Goal: Task Accomplishment & Management: Complete application form

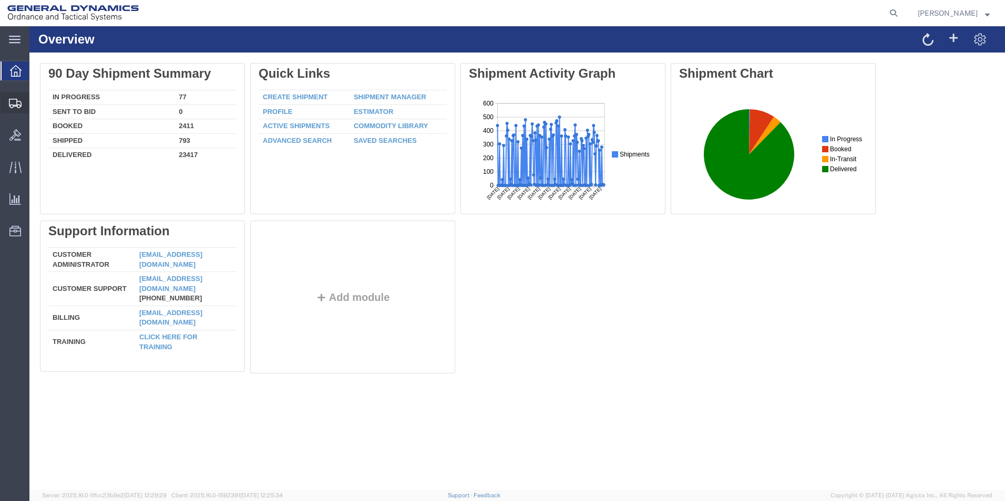
click at [0, 0] on span "Create Shipment" at bounding box center [0, 0] width 0 height 0
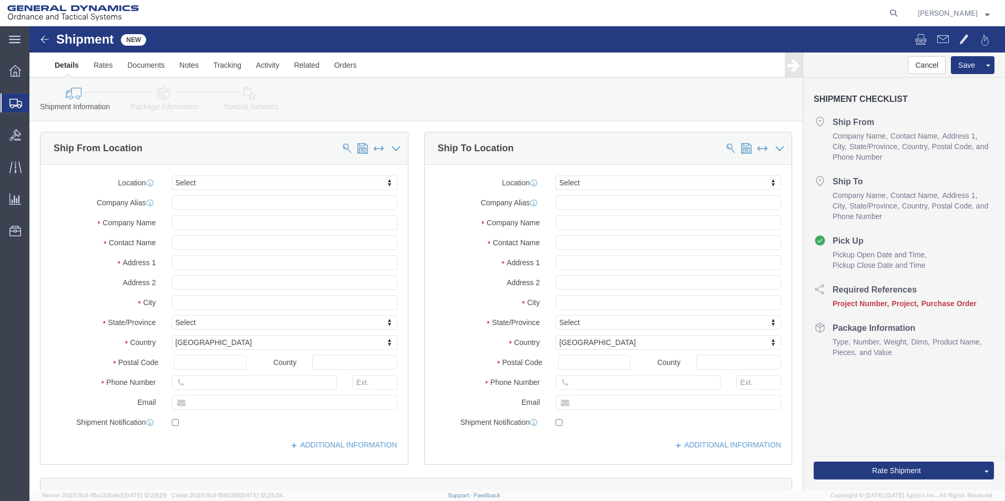
select select
click input "text"
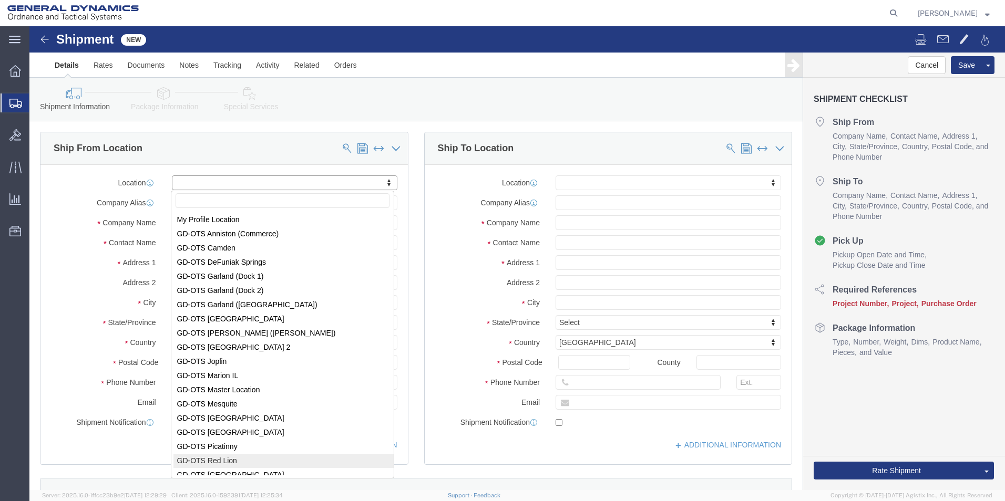
select select "310"
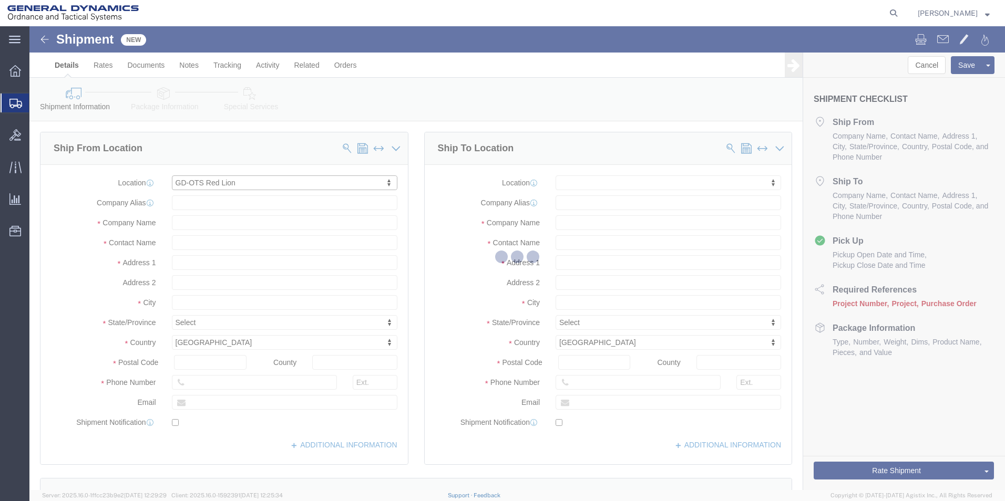
type input "REDLPAHIG0"
type input "General Dynamics - OTS"
type input "[STREET_ADDRESS]"
type input "Red Lion"
type input "17356"
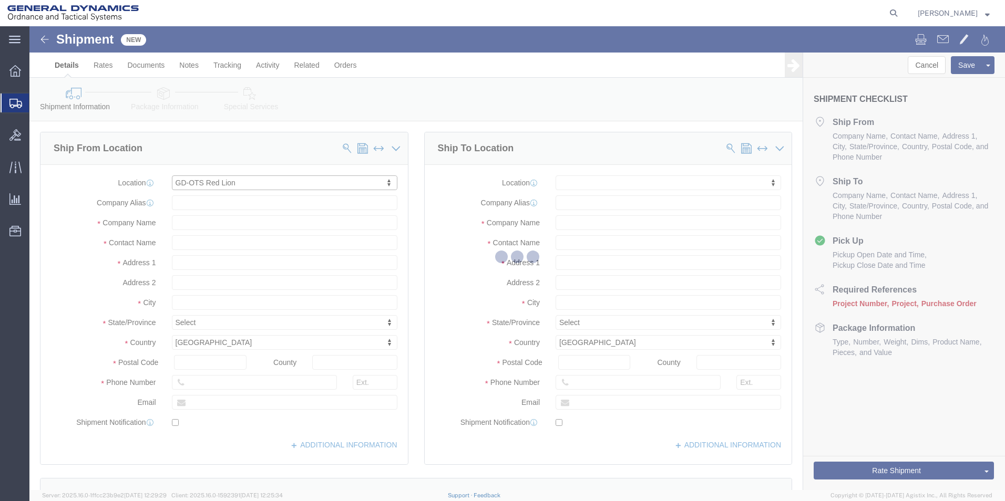
type input "[PHONE_NUMBER]"
select select "PA"
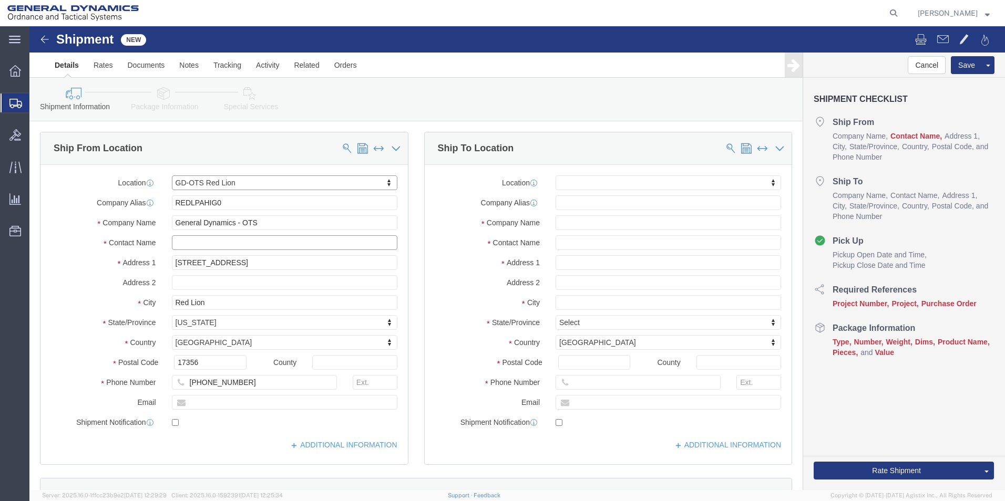
click input "text"
type input "[PERSON_NAME]"
click input "text"
type input "[EMAIL_ADDRESS][PERSON_NAME][DOMAIN_NAME]"
checkbox input "true"
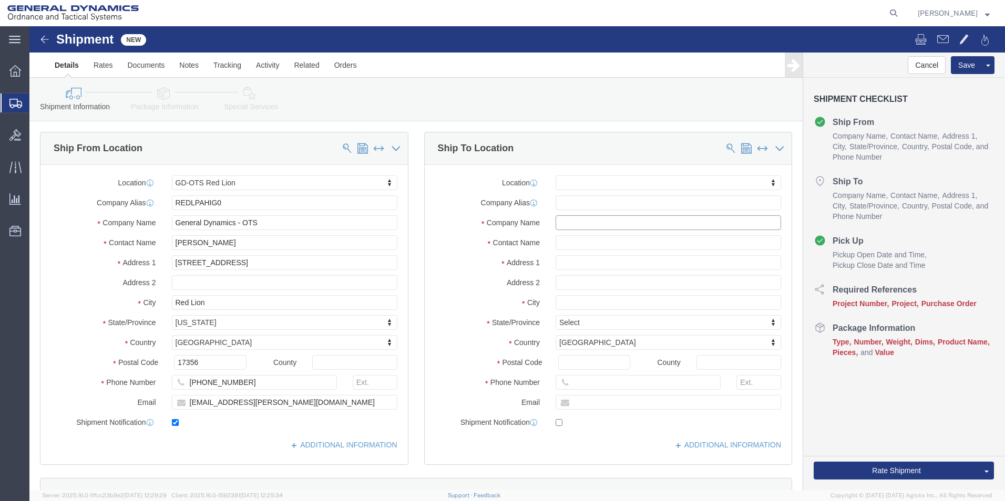
click input "text"
type input "General Dynamics OTS [PERSON_NAME]"
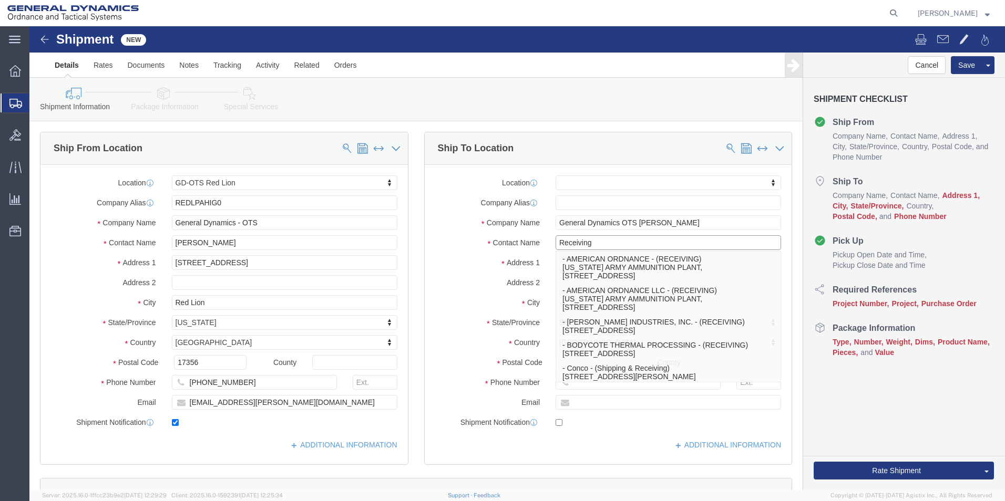
type input "Receiving"
click label "Address 1"
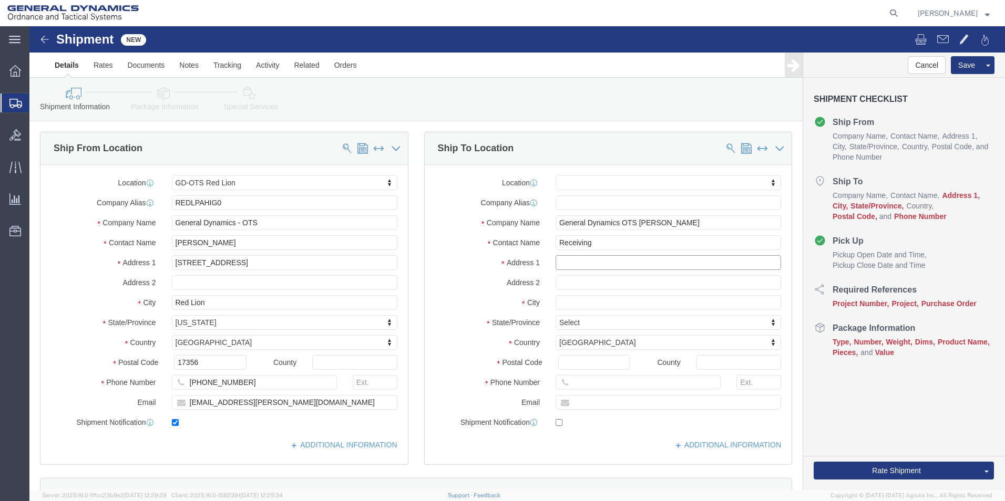
click input "text"
type input "[STREET_ADDRESS][PERSON_NAME]"
select select
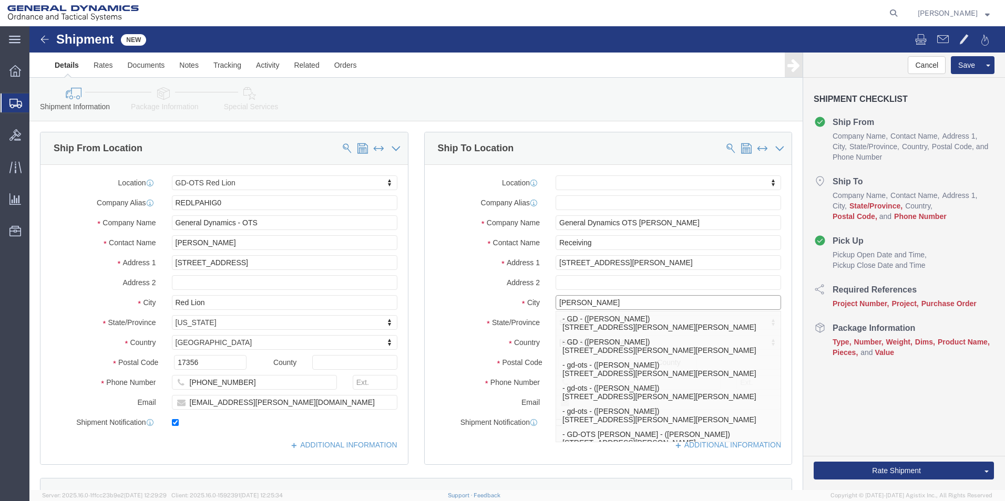
type input "[PERSON_NAME]"
select select
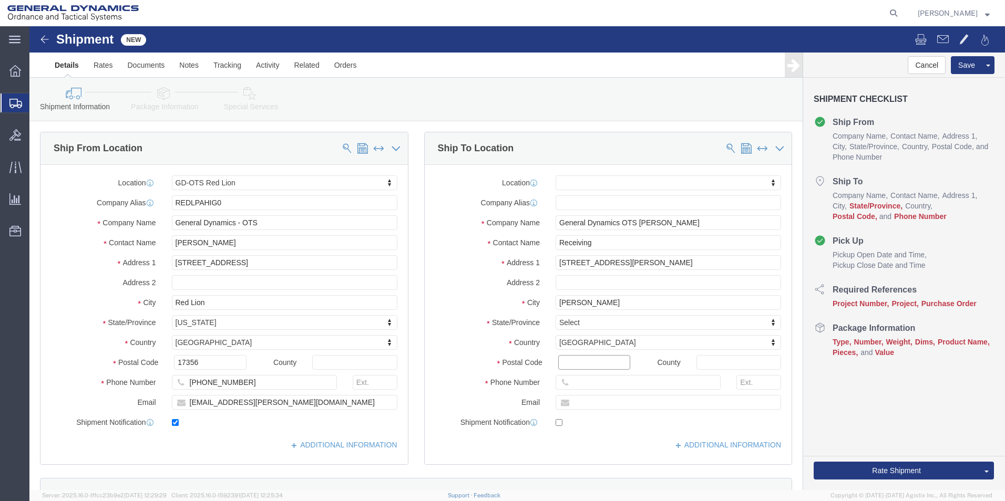
click input "Postal Code"
type input "62959"
select select
click input "text"
paste input "[PHONE_NUMBER]"
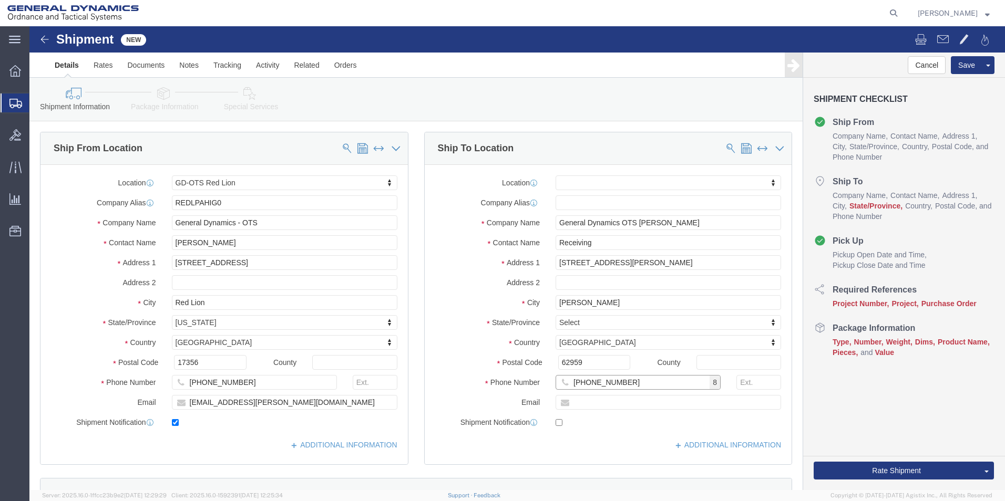
drag, startPoint x: 596, startPoint y: 355, endPoint x: 515, endPoint y: 357, distance: 80.9
click div "[PHONE_NUMBER] 8"
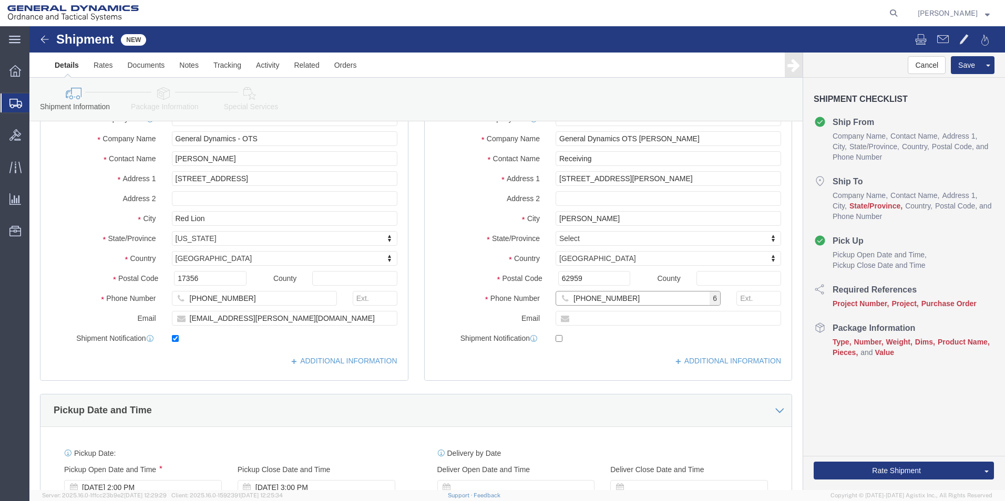
scroll to position [368, 0]
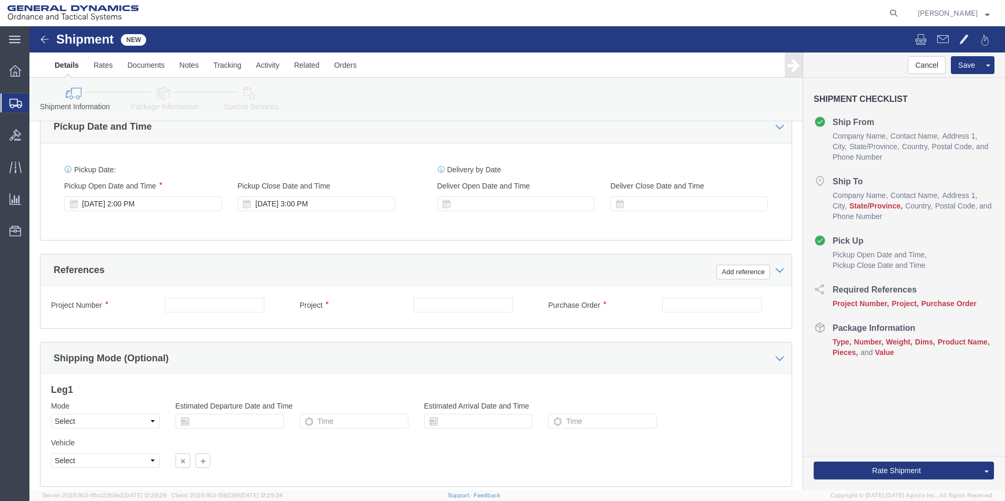
type input "[PHONE_NUMBER]"
click input "text"
paste input "30100305"
click input "30100305/"
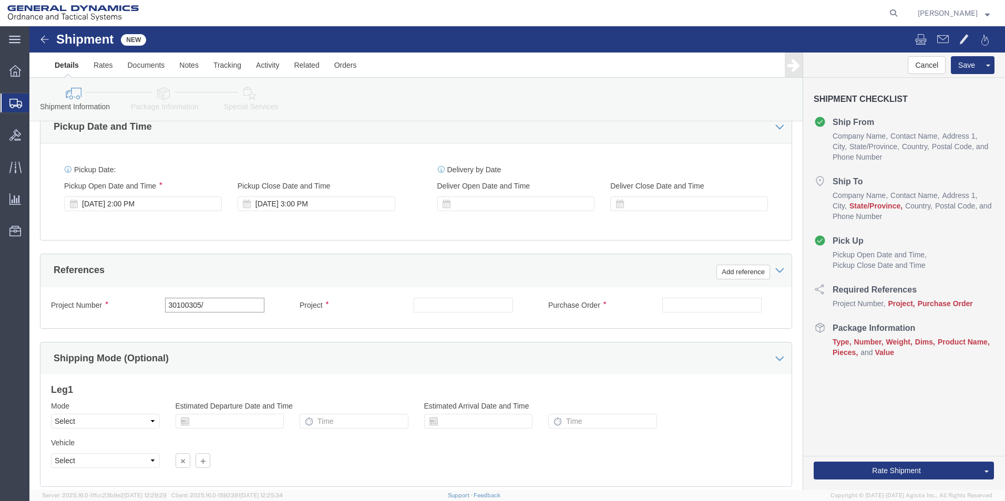
paste input "13029932"
type input "30100305/13029932"
click input "text"
drag, startPoint x: 213, startPoint y: 275, endPoint x: 88, endPoint y: 276, distance: 125.1
click div "Project Number 30100305/13029932"
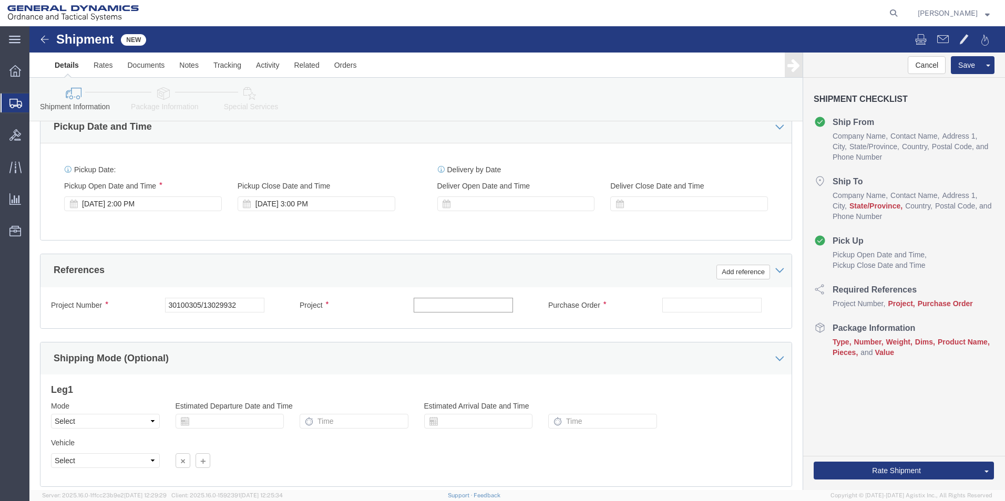
click input "text"
paste input "30100305/13029932"
type input "30100305/13029932"
click input "text"
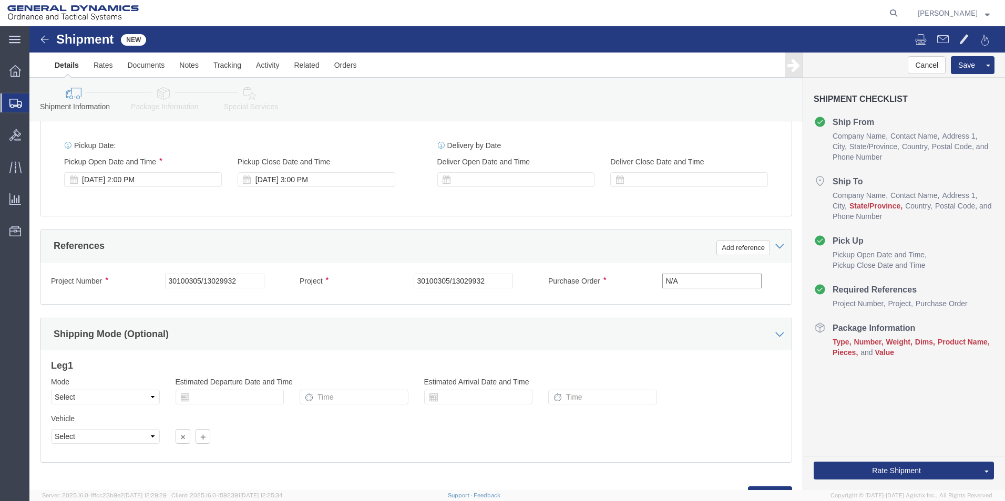
scroll to position [438, 0]
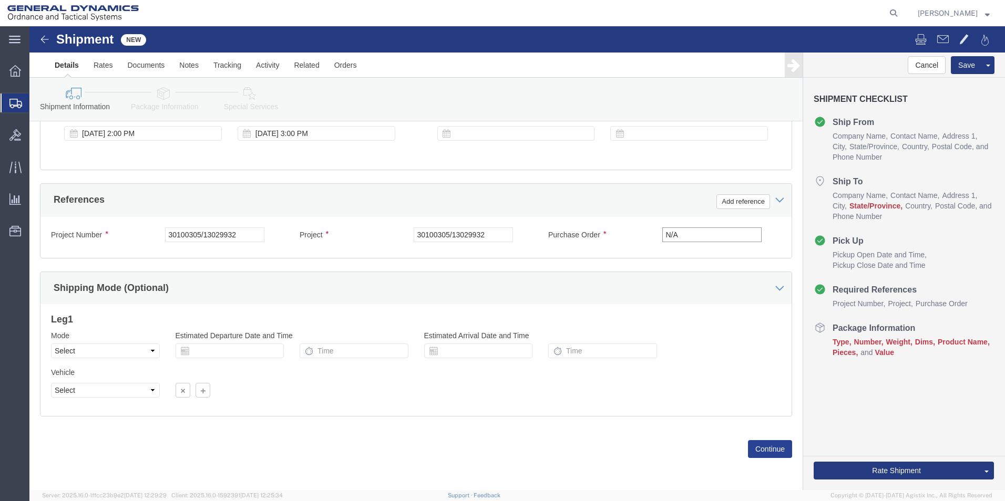
type input "N/A"
click button "Continue"
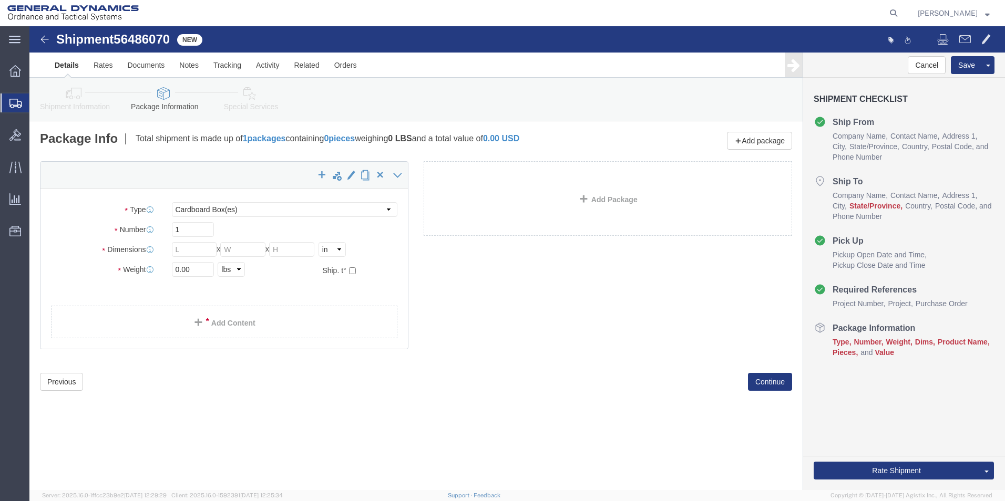
drag, startPoint x: 333, startPoint y: 458, endPoint x: 182, endPoint y: 326, distance: 200.0
click div "Shipment 56486070 New Details Rates Documents Notes Tracking Activity Related O…"
click select "Select Bale(s) Basket(s) Bolt(s) Bottle(s) Buckets Bulk Bundle(s) Can(s) Cardbo…"
select select "SKID"
click select "Select Bale(s) Basket(s) Bolt(s) Bottle(s) Buckets Bulk Bundle(s) Can(s) Cardbo…"
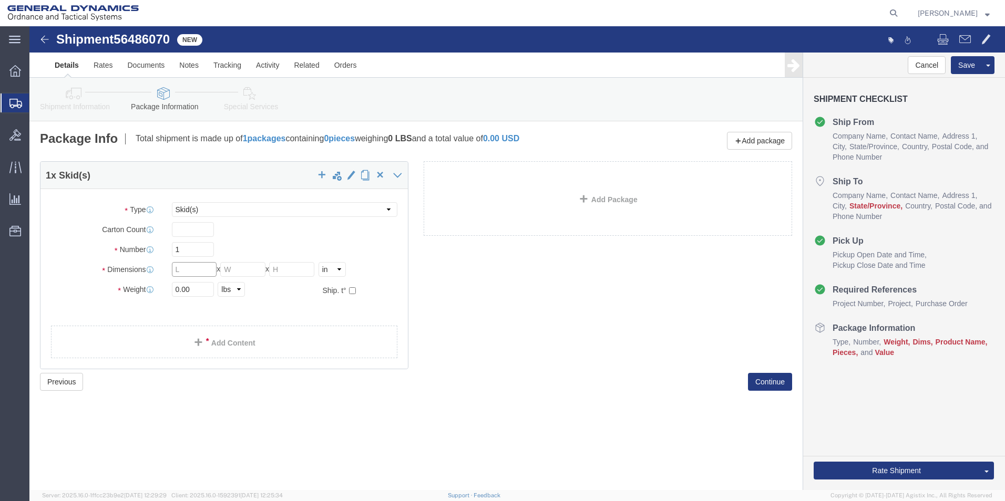
click input "text"
drag, startPoint x: 158, startPoint y: 221, endPoint x: 74, endPoint y: 216, distance: 84.2
click div "Number Number of packages of specified package type and dimensions 1"
type input "3"
drag, startPoint x: 168, startPoint y: 237, endPoint x: 164, endPoint y: 244, distance: 7.8
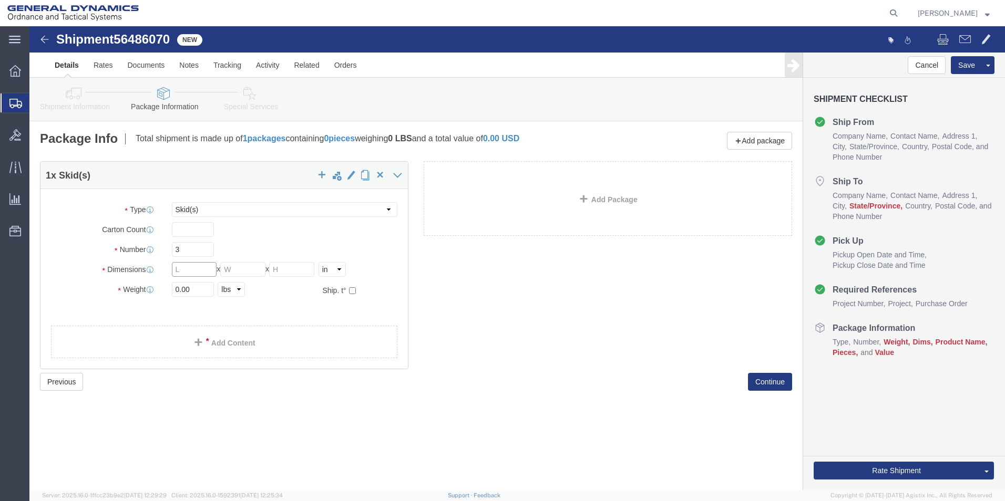
click input "text"
type input "51"
type input "48"
type input "31"
drag, startPoint x: 165, startPoint y: 264, endPoint x: 57, endPoint y: 256, distance: 108.5
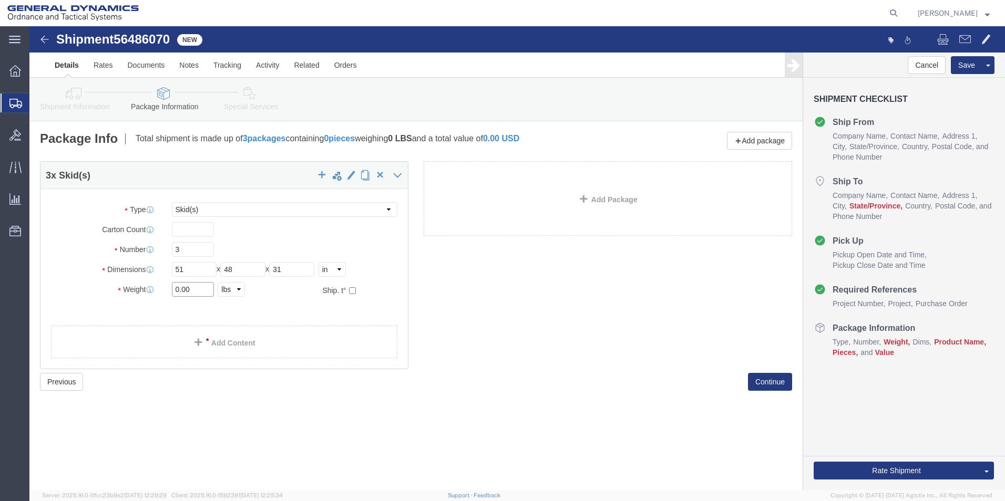
click div "Weight 0.00 Select kgs lbs Ship. t°"
drag, startPoint x: 190, startPoint y: 264, endPoint x: 181, endPoint y: 264, distance: 8.4
click select "Select kgs lbs"
click input "0.00"
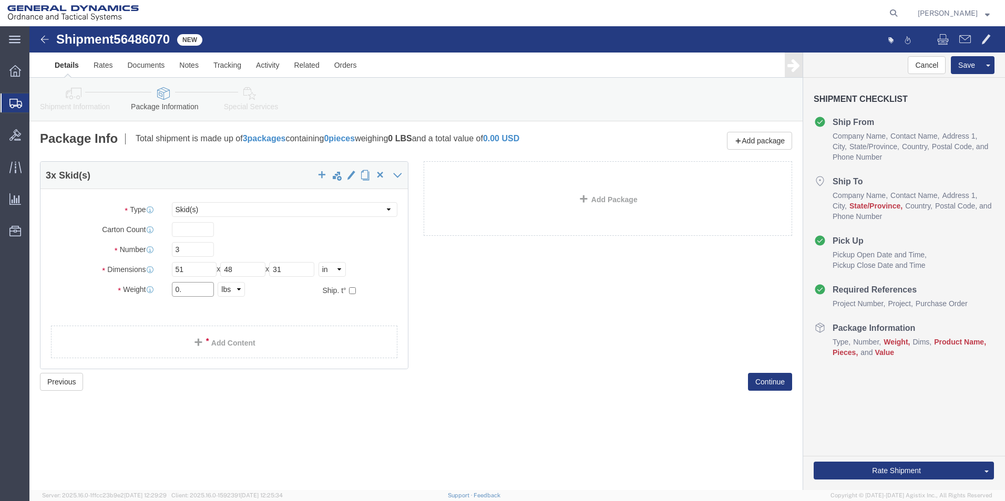
type input "0"
type input "1768"
click link "Add Content"
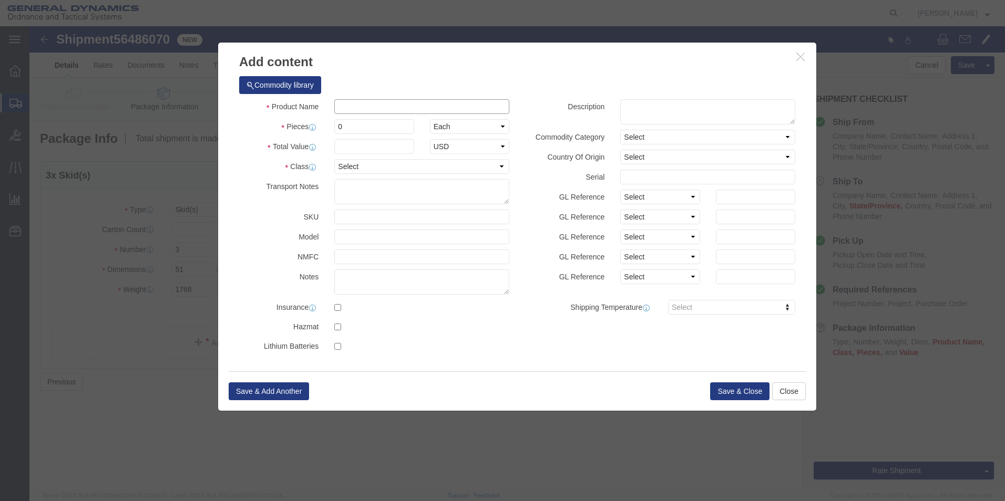
click input "text"
type input "724 PROJECTILES"
drag, startPoint x: 314, startPoint y: 99, endPoint x: 299, endPoint y: 99, distance: 14.7
click div "0"
drag, startPoint x: 333, startPoint y: 102, endPoint x: 290, endPoint y: 102, distance: 43.1
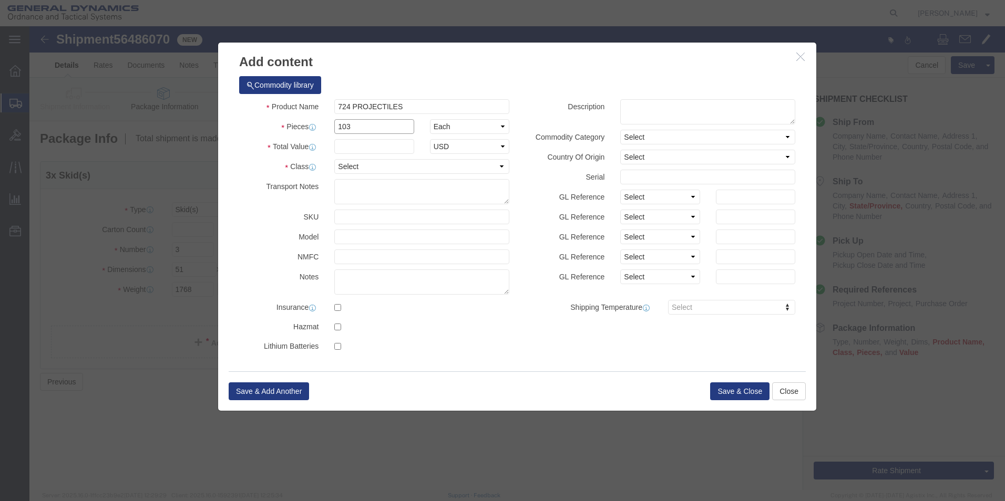
click div "Pieces 103 Select Bag Barrels 100Board Feet Bottle Box Blister Pack Carats Can …"
type input "113"
click input "text"
type input "1"
drag, startPoint x: 311, startPoint y: 140, endPoint x: 319, endPoint y: 131, distance: 13.0
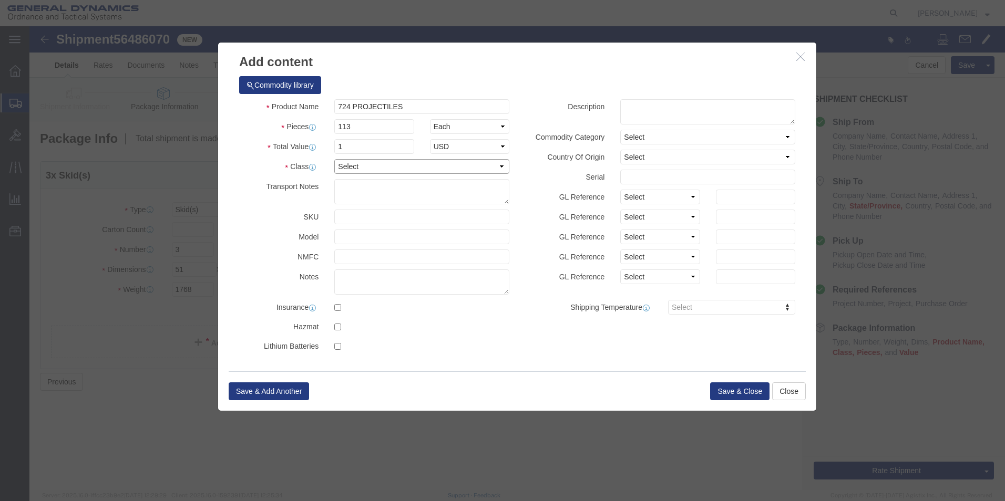
click select "Select 50 55 60 65 70 85 92.5 100 125 175 250 300 400"
select select "85"
click select "Select 50 55 60 65 70 85 92.5 100 125 175 250 300 400"
click button "Save & Close"
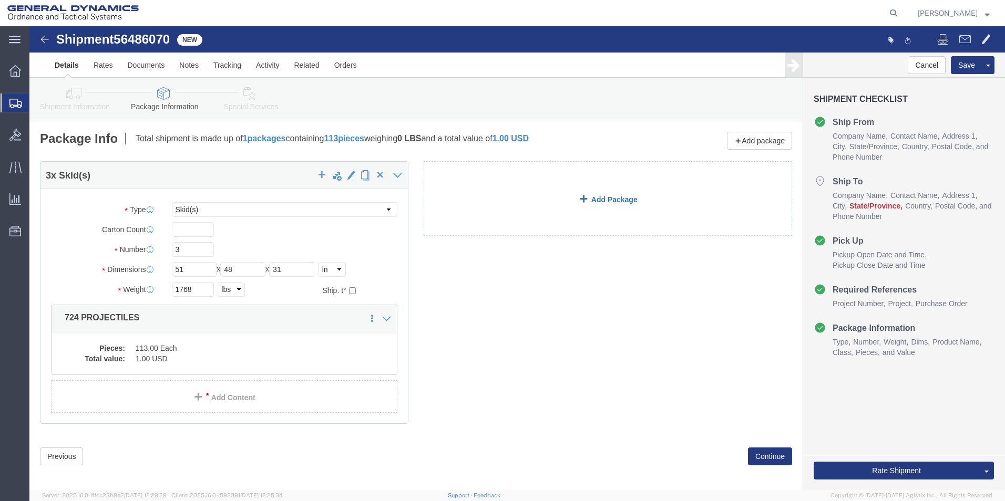
click link "Add Package"
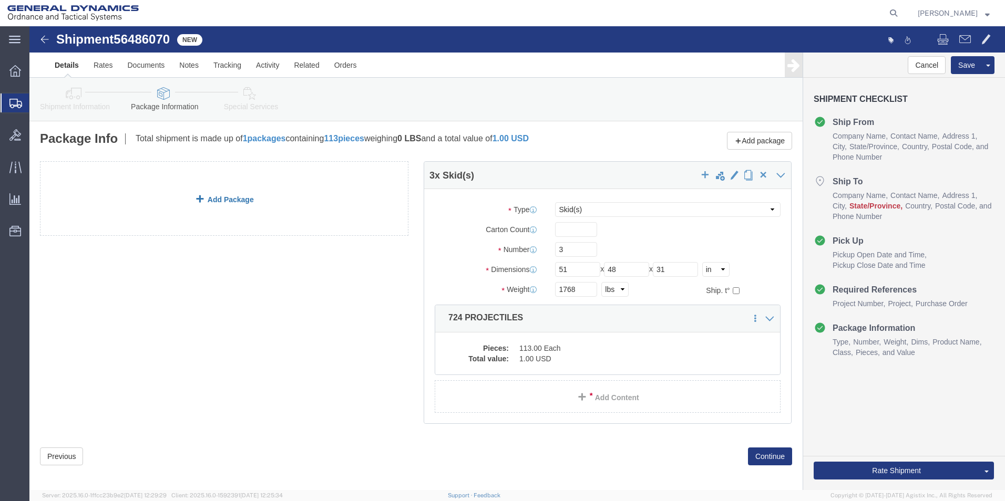
click link "Add Package"
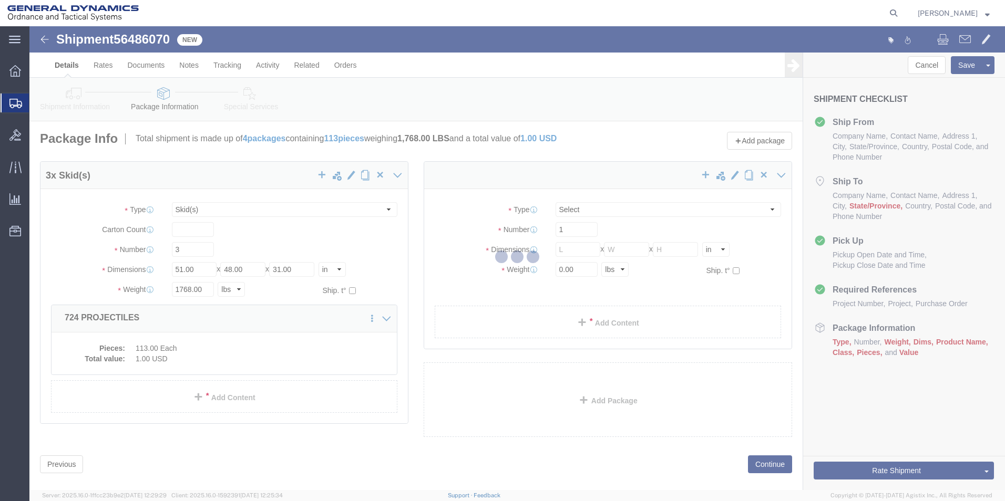
select select "SKID"
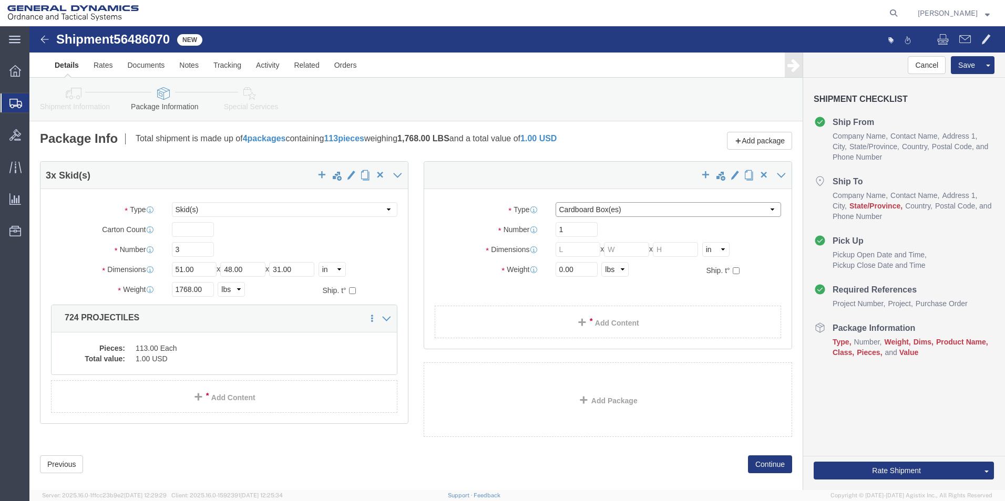
drag, startPoint x: 611, startPoint y: 185, endPoint x: 604, endPoint y: 185, distance: 6.8
click select "Select Bale(s) Basket(s) Bolt(s) Bottle(s) Buckets Bulk Bundle(s) Can(s) Cardbo…"
select select "SKID"
click select "Select Bale(s) Basket(s) Bolt(s) Bottle(s) Buckets Bulk Bundle(s) Can(s) Cardbo…"
click input "text"
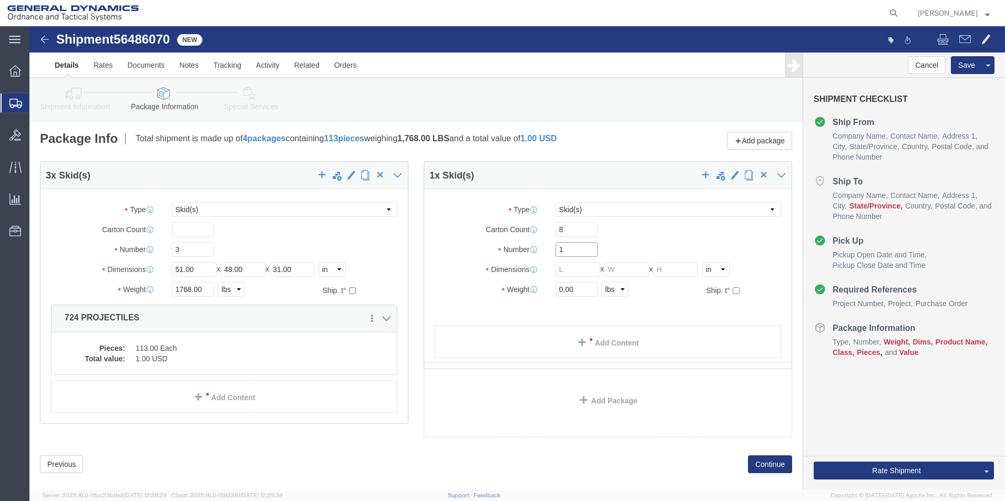
click input "1"
drag, startPoint x: 537, startPoint y: 203, endPoint x: 436, endPoint y: 197, distance: 101.1
click div "Carton Count 8"
type input "336"
drag, startPoint x: 530, startPoint y: 222, endPoint x: 487, endPoint y: 220, distance: 43.6
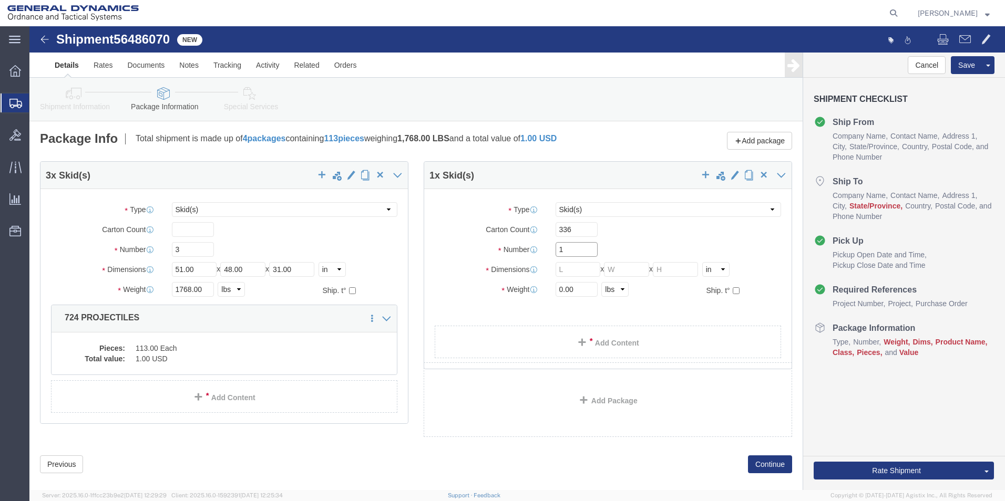
click div "Number 1"
type input "8"
click input "text"
type input "47"
type input "42"
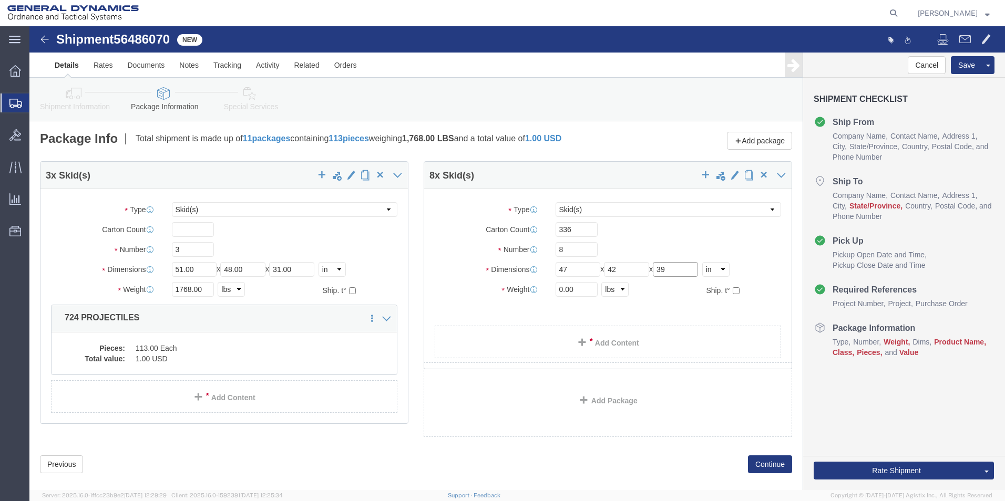
type input "39"
drag, startPoint x: 550, startPoint y: 264, endPoint x: 489, endPoint y: 260, distance: 60.6
click div "Weight 0.00 Select kgs lbs Ship. t°"
type input "4640"
click link "Add Content"
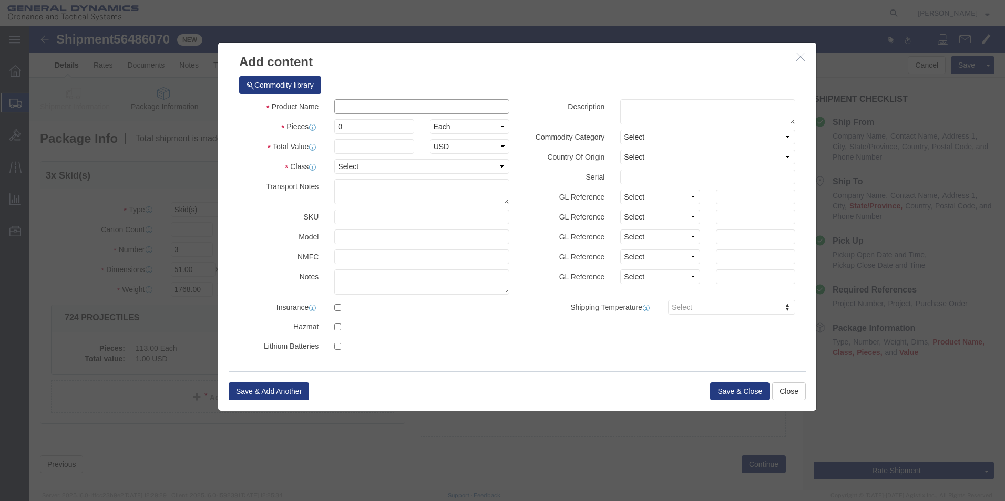
click input "text"
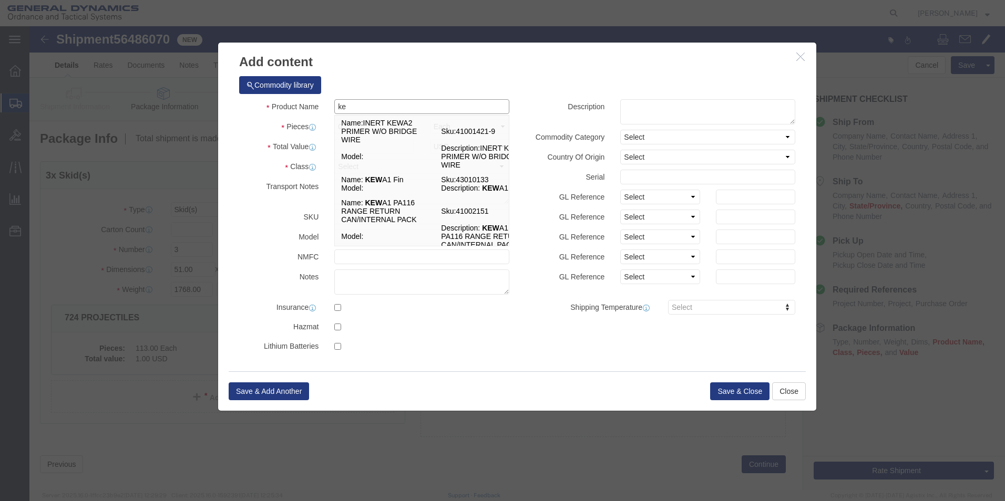
type input "k"
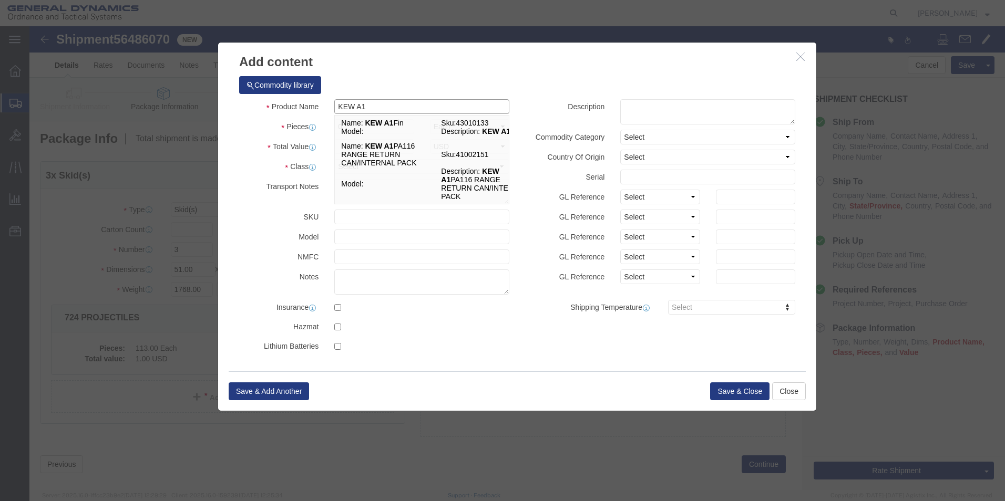
type input "KEW A1"
click label "Pieces"
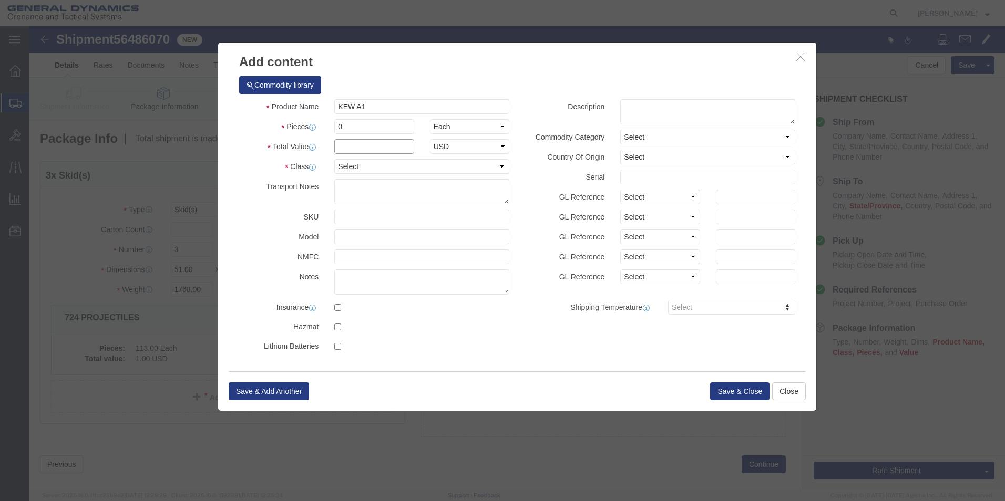
click input "text"
type input "1"
click input "0"
type input "336"
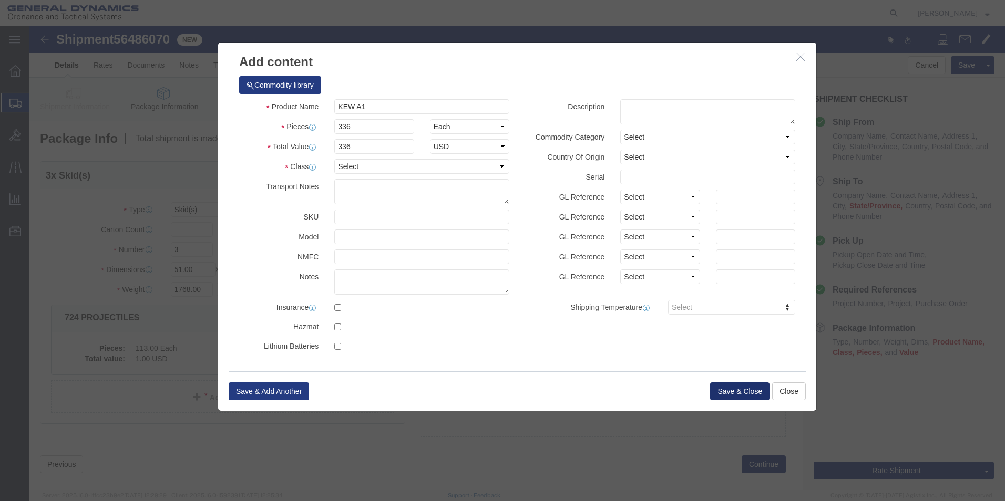
click button "Save & Close"
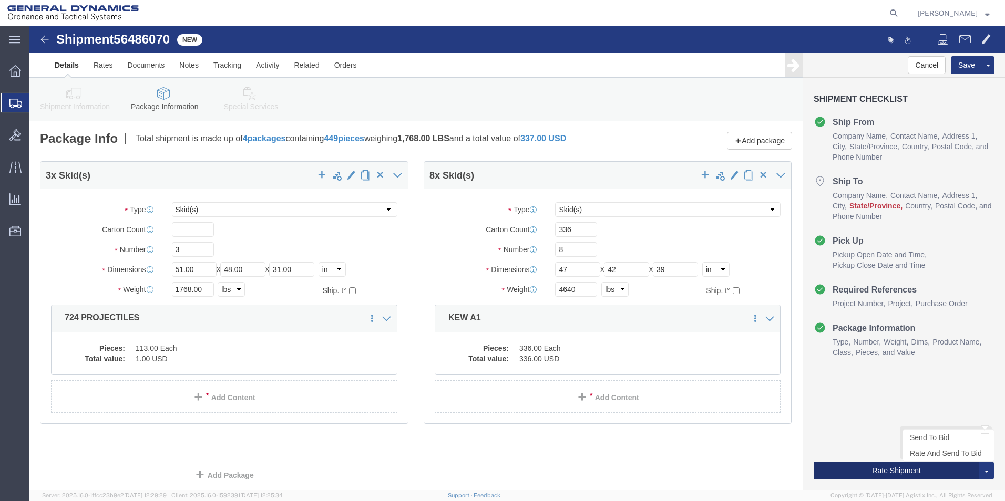
click button "Rate Shipment"
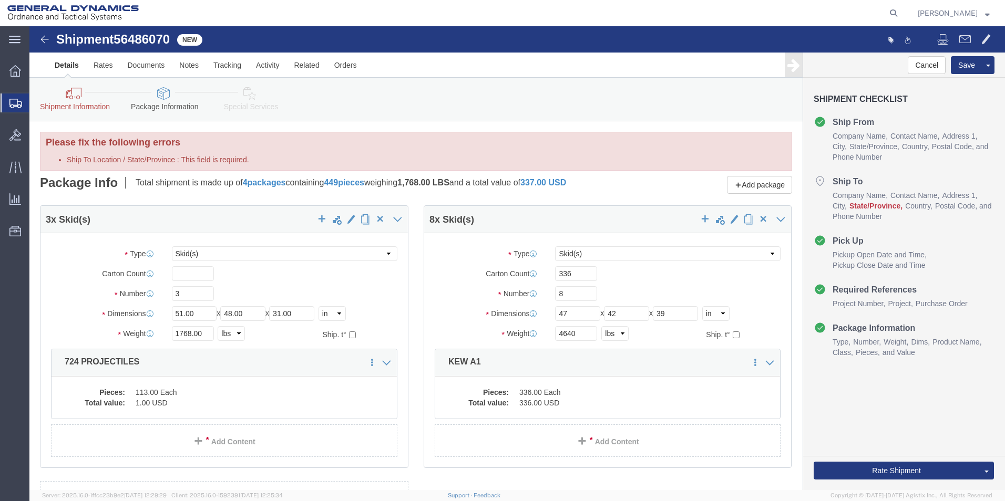
click icon
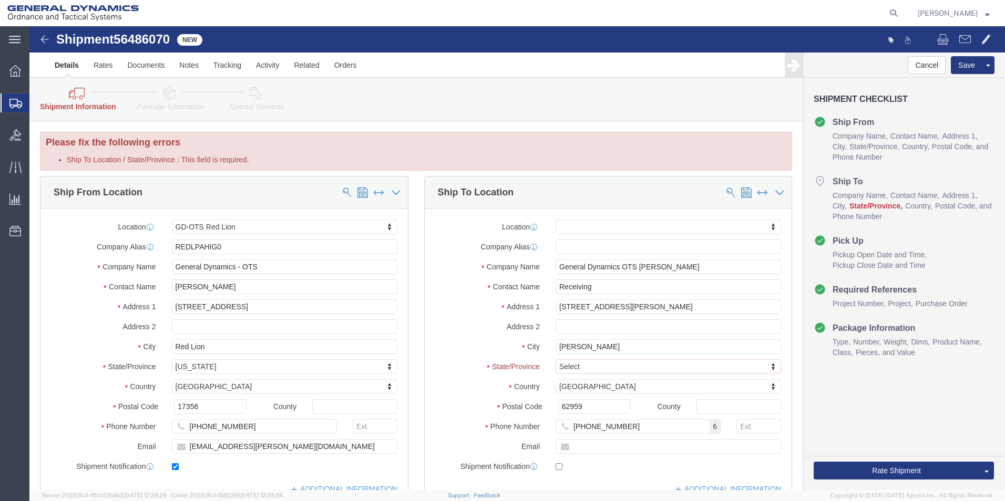
click icon
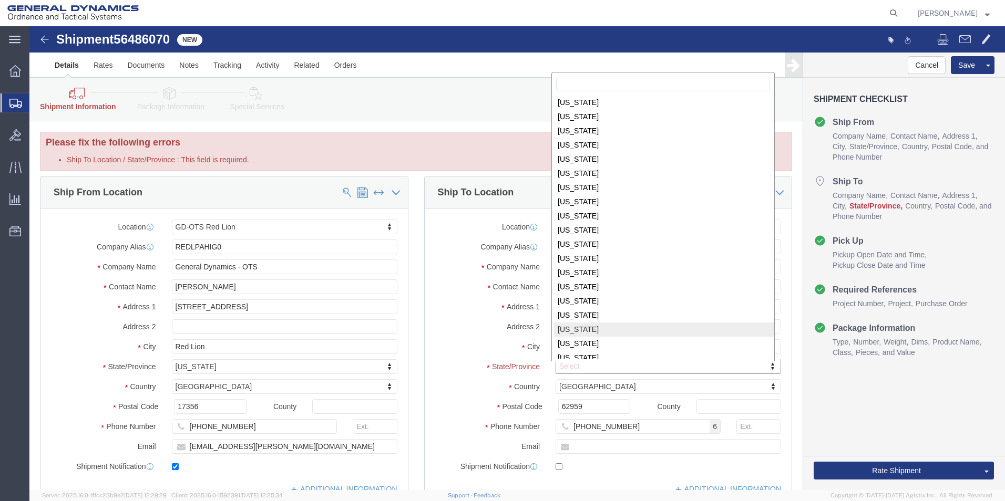
scroll to position [546, 0]
select select
select select "PA"
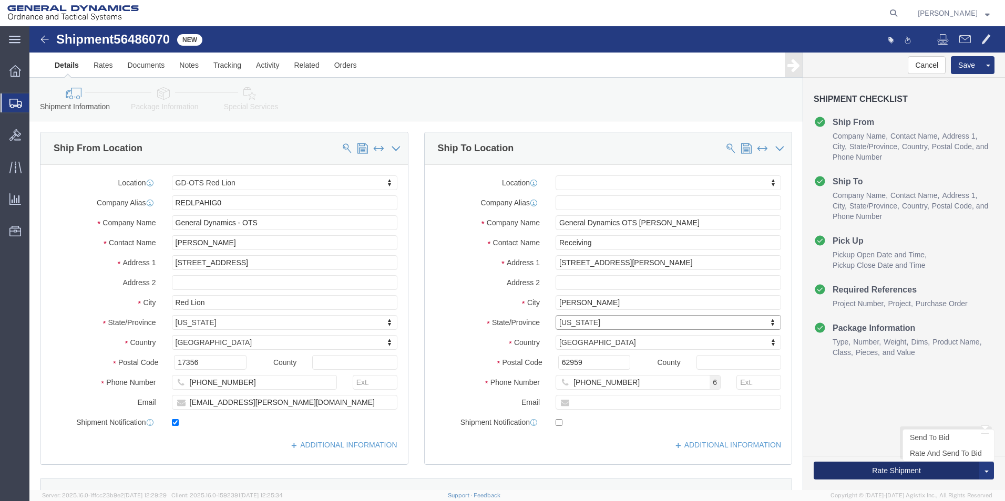
click button "Rate Shipment"
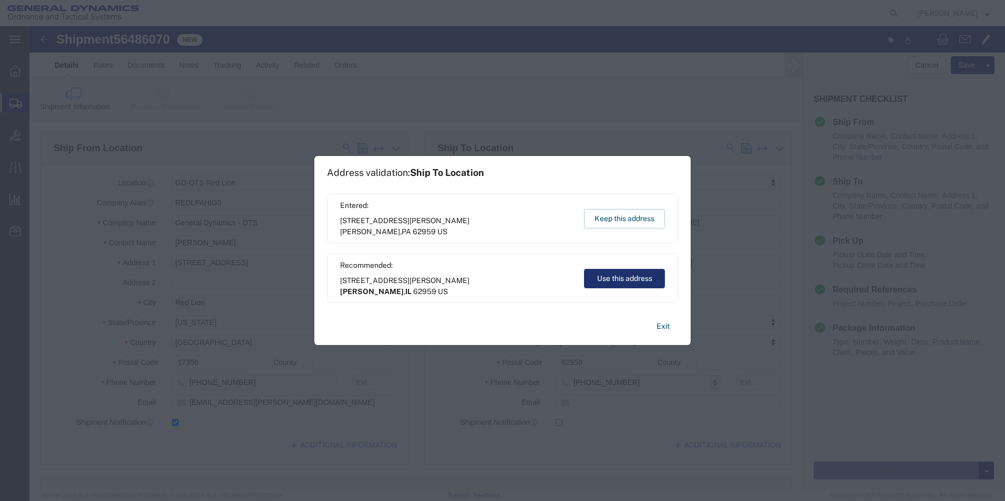
click at [594, 279] on button "Use this address" at bounding box center [624, 278] width 81 height 19
type input "[PERSON_NAME]"
select select "IL"
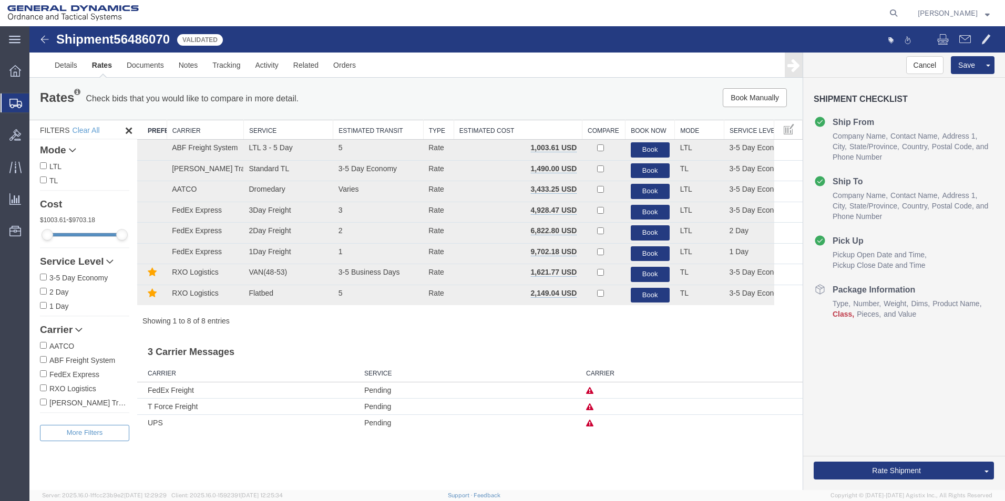
click at [854, 315] on span "Class" at bounding box center [843, 314] width 22 height 11
click at [1003, 45] on div at bounding box center [760, 40] width 487 height 22
click at [72, 58] on link "Details" at bounding box center [65, 65] width 37 height 25
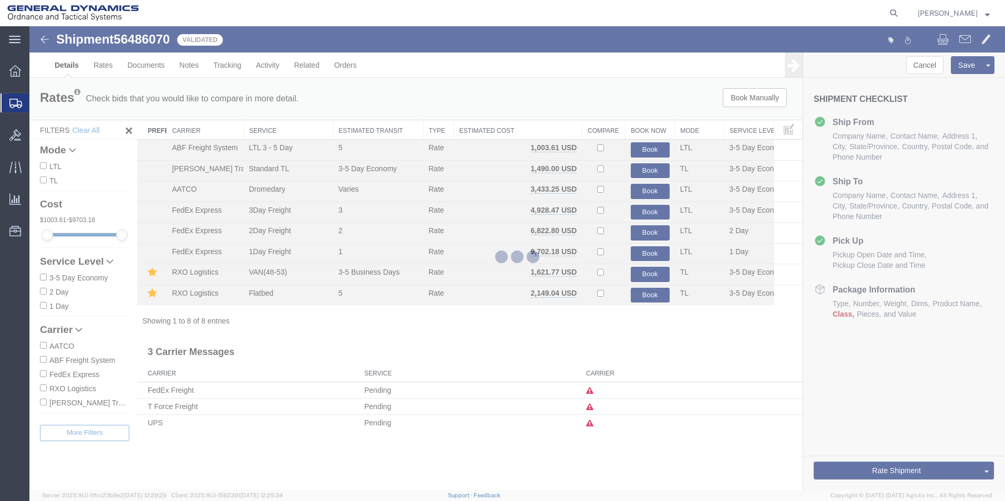
select select "310"
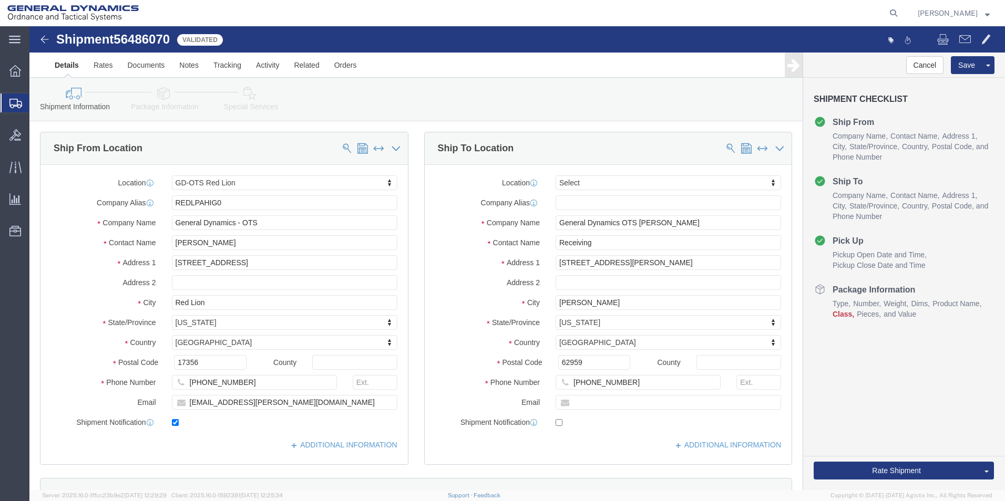
click icon
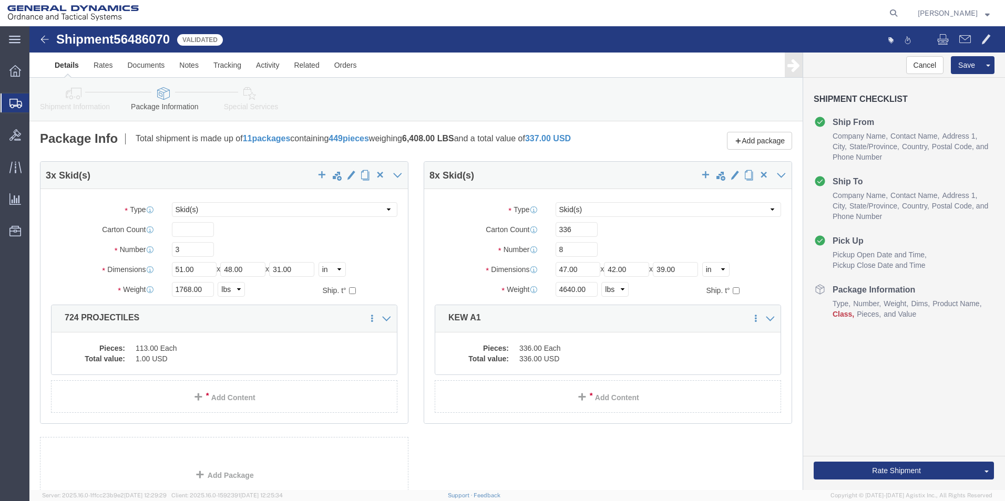
click icon
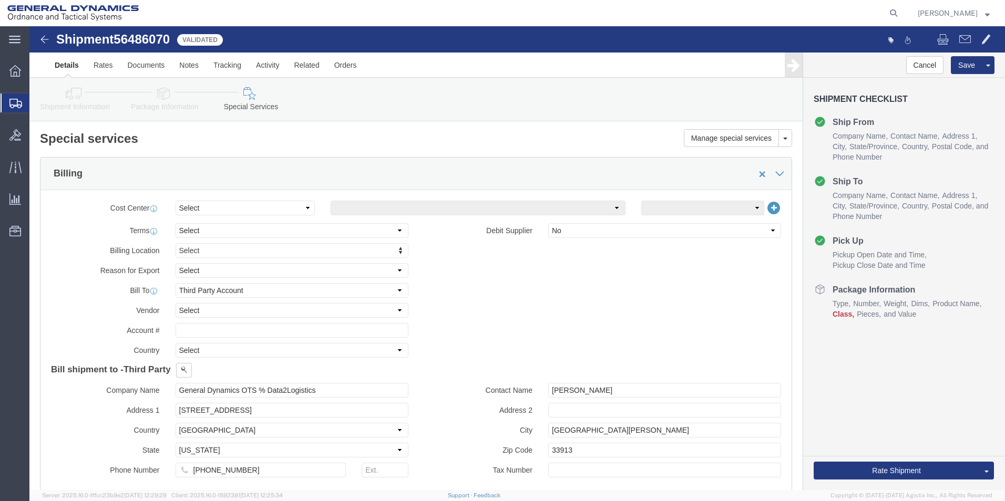
click icon
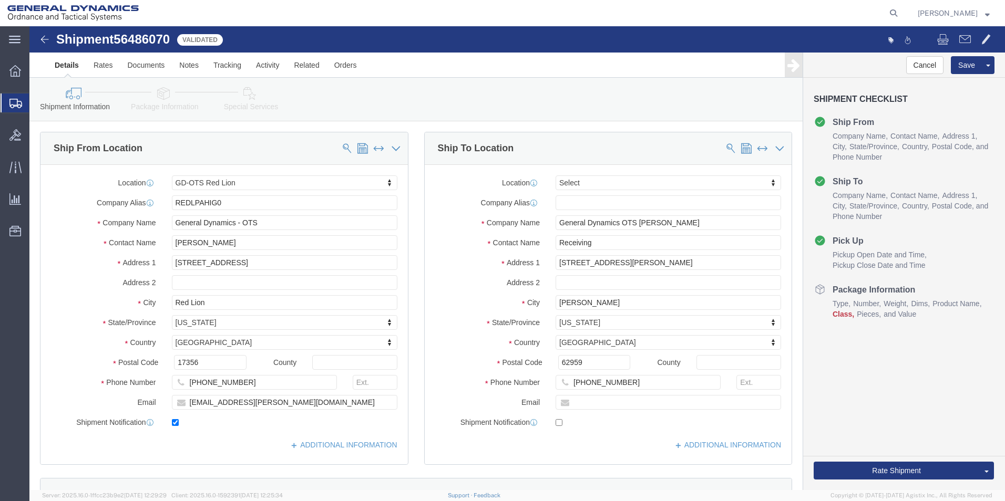
click icon
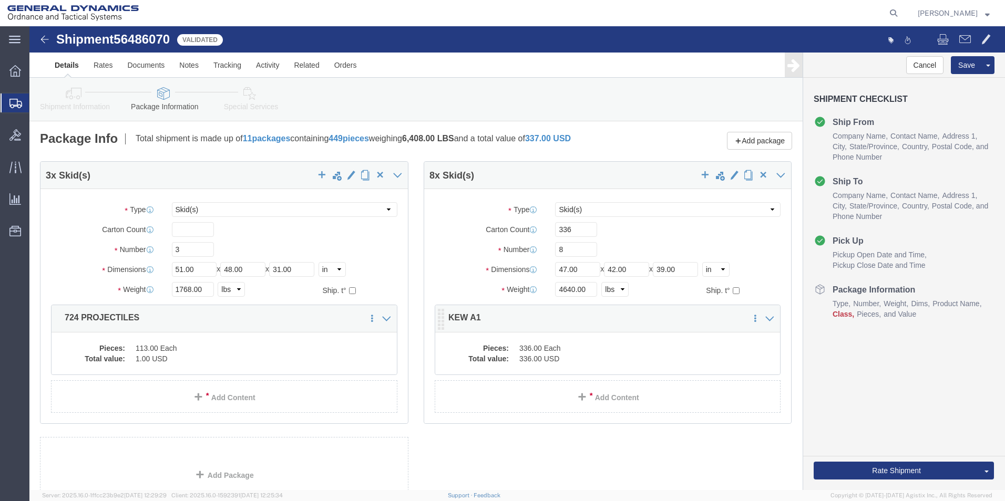
click div "Pieces: 336.00 Each Total value: 336.00 USD"
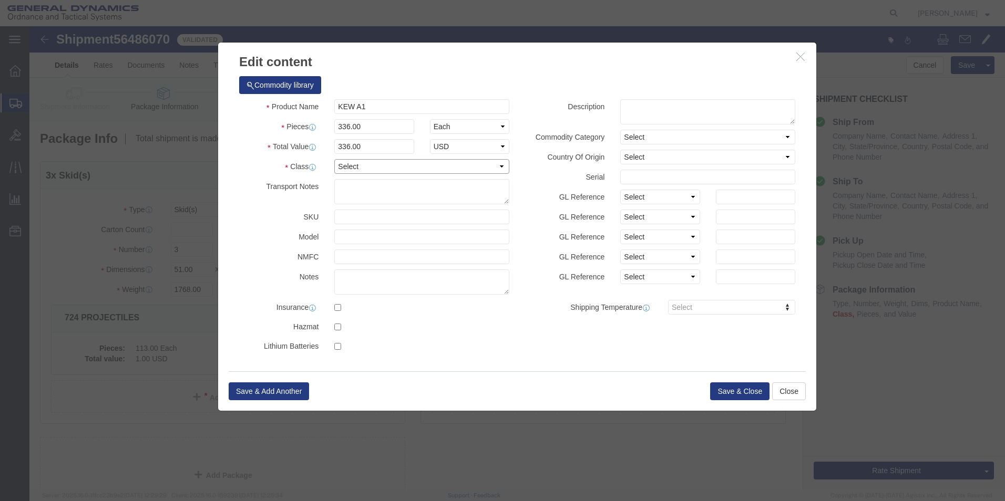
click select "Select 50 55 60 65 70 85 92.5 100 125 175 250 300 400"
select select "85"
click select "Select 50 55 60 65 70 85 92.5 100 125 175 250 300 400"
click button "Save & Close"
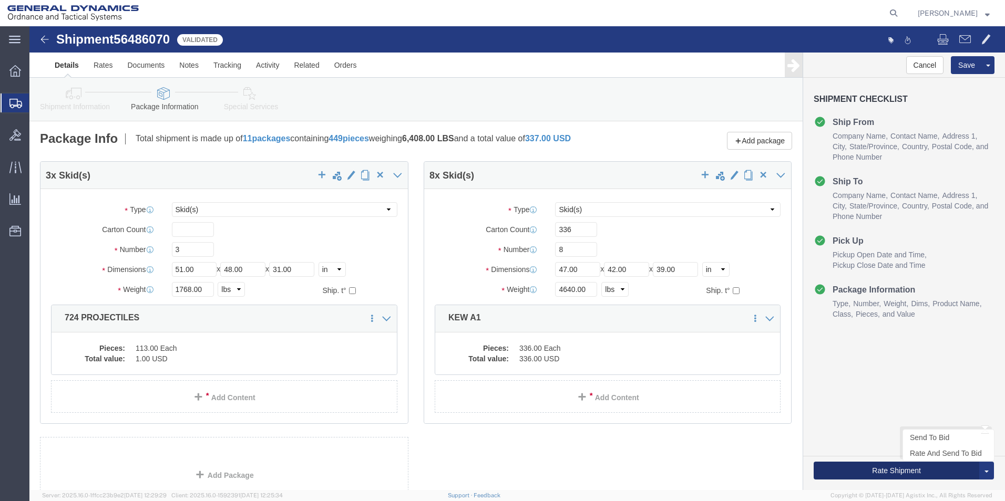
click button "Rate Shipment"
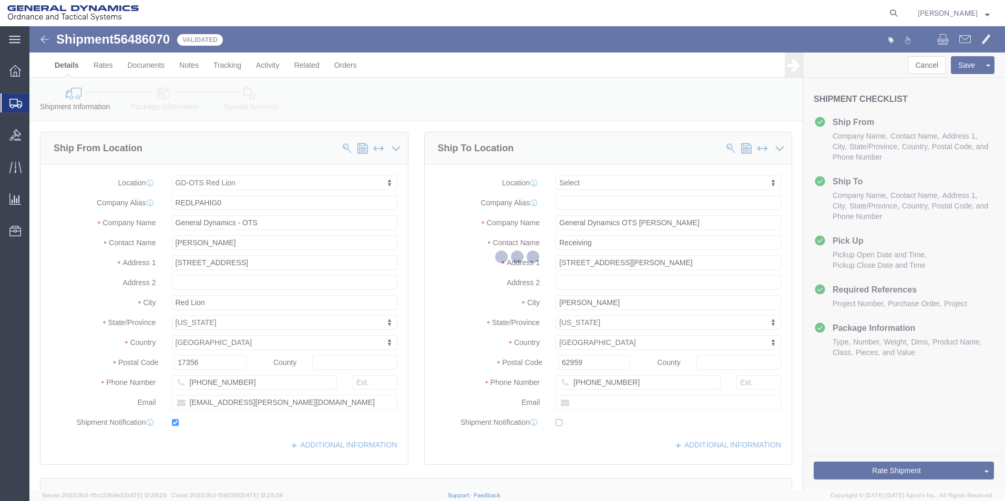
select select "310"
select select
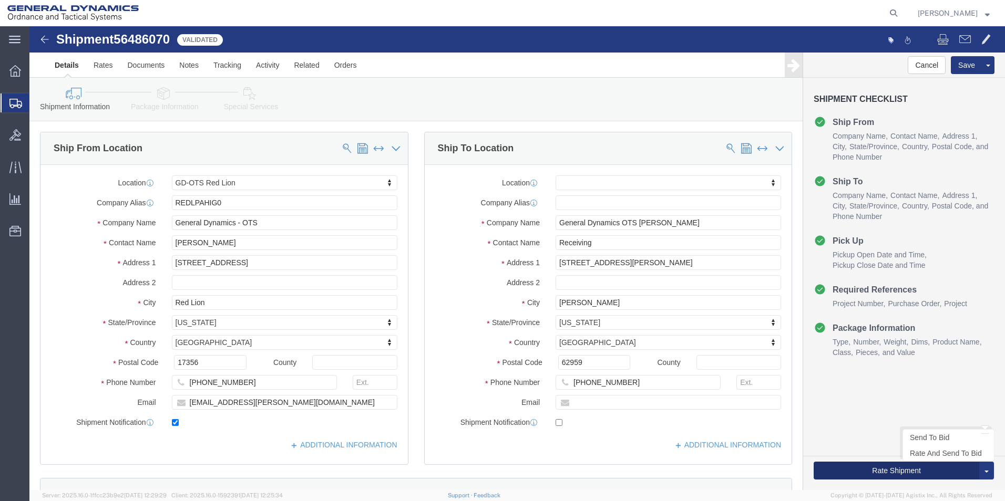
click button "Rate Shipment"
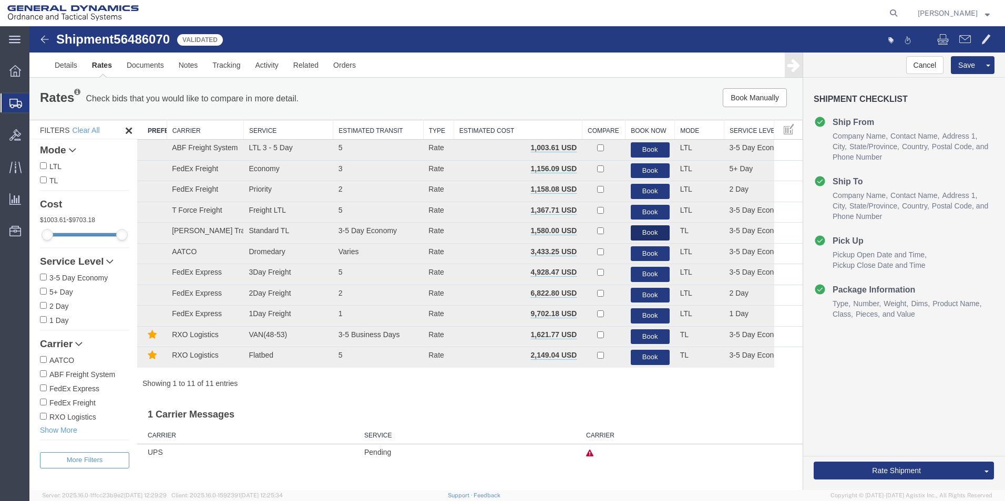
click at [634, 230] on button "Book" at bounding box center [650, 232] width 39 height 15
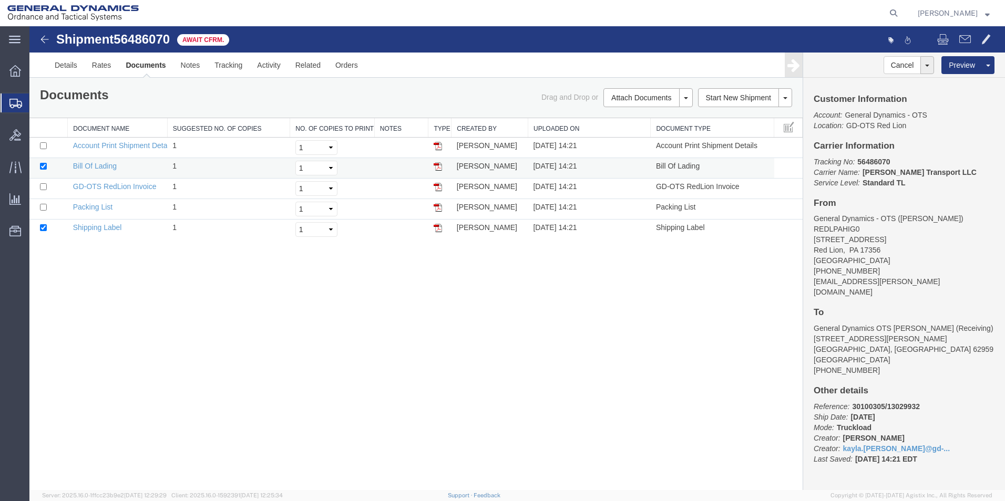
click at [437, 165] on img at bounding box center [438, 166] width 8 height 8
